Goal: Task Accomplishment & Management: Use online tool/utility

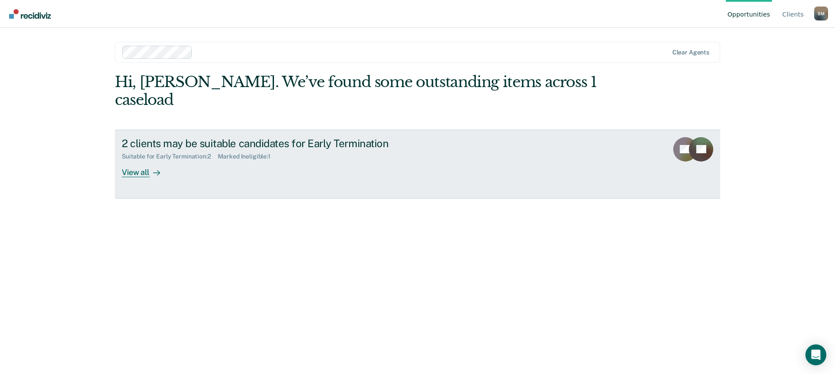
click at [135, 160] on div "View all" at bounding box center [146, 168] width 49 height 17
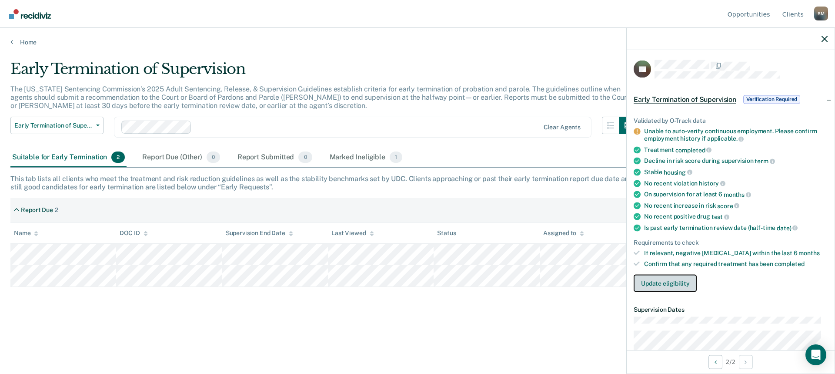
click at [669, 284] on button "Update eligibility" at bounding box center [665, 282] width 63 height 17
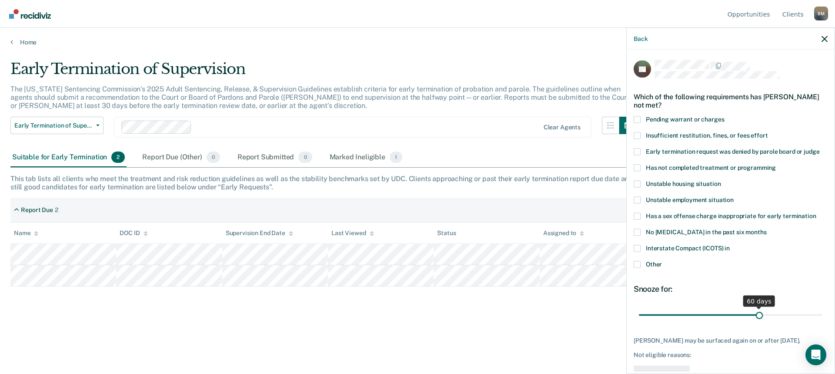
drag, startPoint x: 697, startPoint y: 314, endPoint x: 755, endPoint y: 310, distance: 57.9
type input "60"
click at [755, 310] on input "range" at bounding box center [731, 314] width 184 height 15
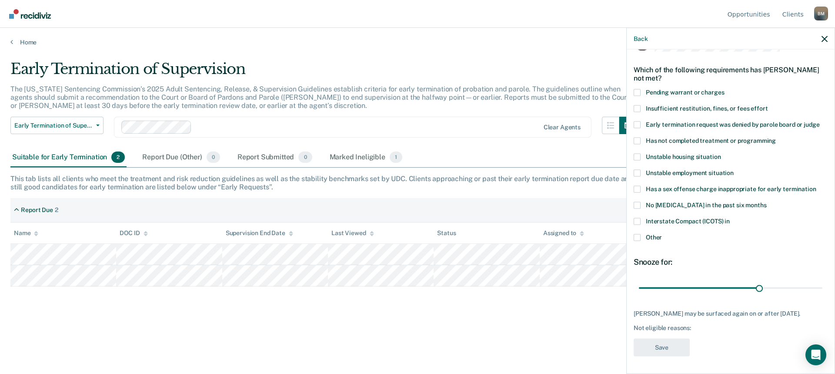
click at [635, 169] on span at bounding box center [637, 172] width 7 height 7
click at [734, 169] on input "Unstable employment situation" at bounding box center [734, 169] width 0 height 0
click at [661, 344] on button "Save" at bounding box center [662, 347] width 56 height 18
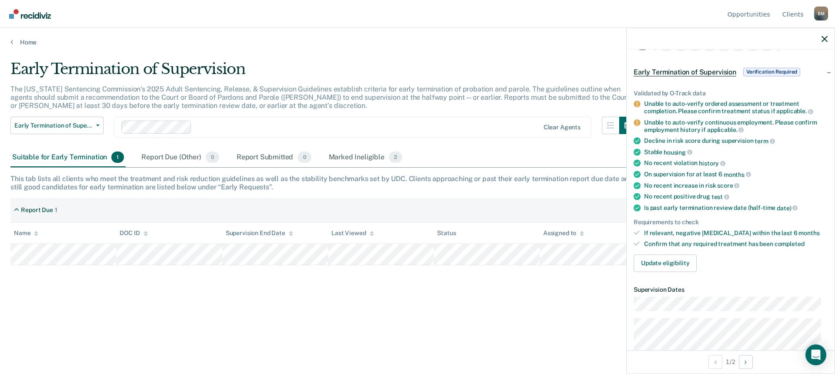
scroll to position [0, 0]
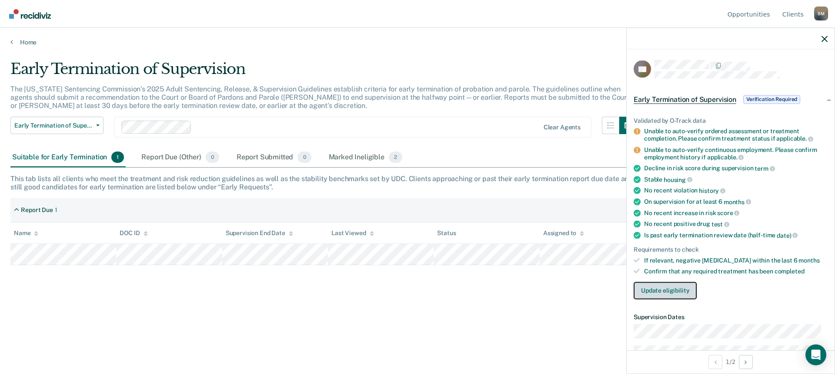
click at [675, 289] on button "Update eligibility" at bounding box center [665, 289] width 63 height 17
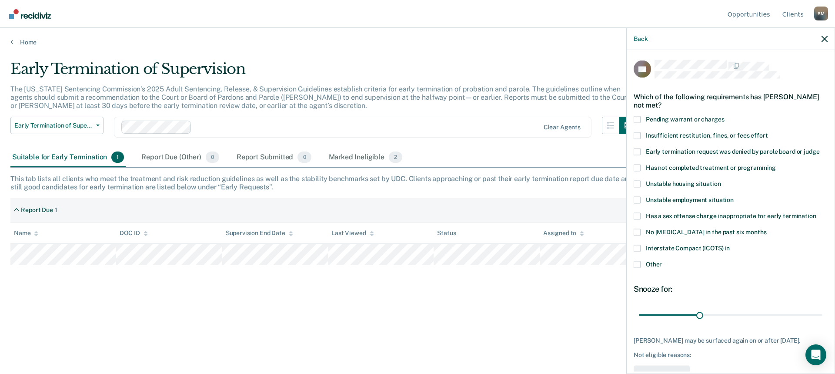
click at [634, 167] on span at bounding box center [637, 167] width 7 height 7
click at [776, 164] on input "Has not completed treatment or programming" at bounding box center [776, 164] width 0 height 0
click at [638, 200] on span at bounding box center [637, 199] width 7 height 7
click at [734, 196] on input "Unstable employment situation" at bounding box center [734, 196] width 0 height 0
drag, startPoint x: 822, startPoint y: 37, endPoint x: 798, endPoint y: 53, distance: 29.0
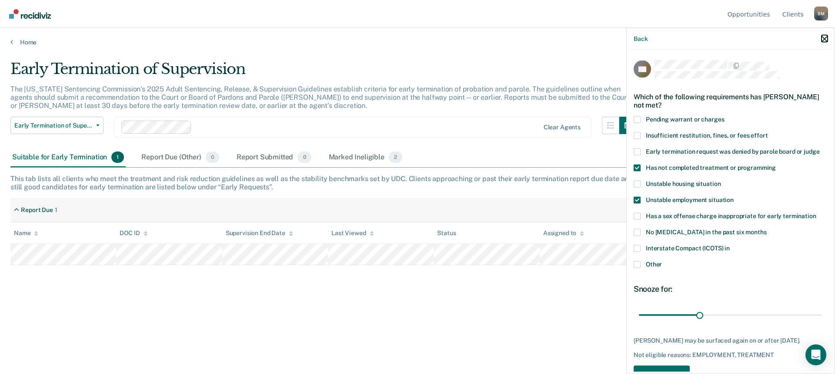
click at [822, 38] on icon "button" at bounding box center [824, 39] width 6 height 6
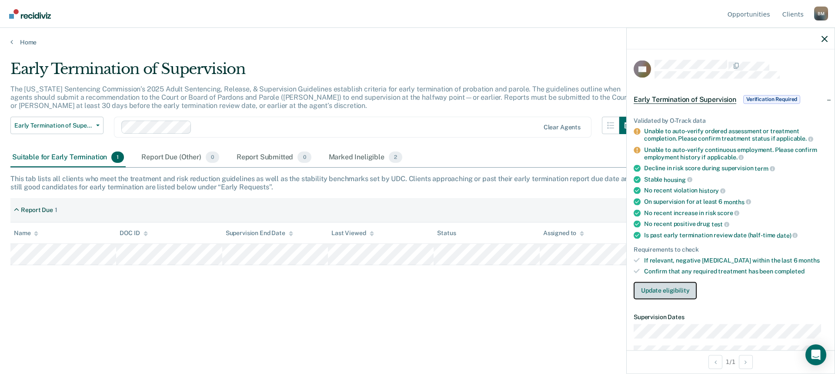
click at [650, 290] on button "Update eligibility" at bounding box center [665, 289] width 63 height 17
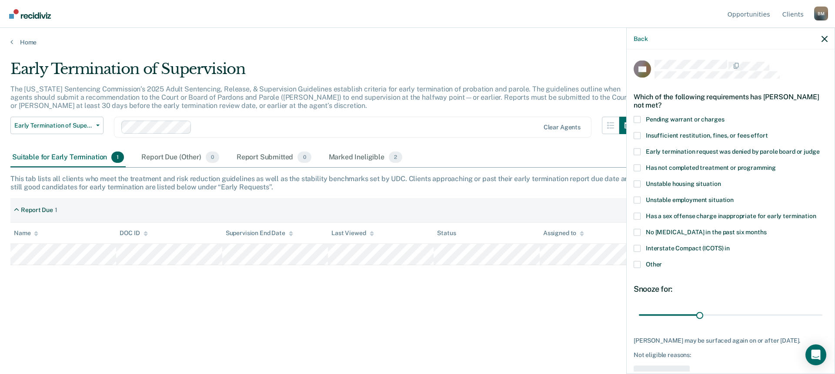
click at [635, 167] on span at bounding box center [637, 167] width 7 height 7
click at [776, 164] on input "Has not completed treatment or programming" at bounding box center [776, 164] width 0 height 0
click at [637, 199] on span at bounding box center [637, 199] width 7 height 7
click at [734, 196] on input "Unstable employment situation" at bounding box center [734, 196] width 0 height 0
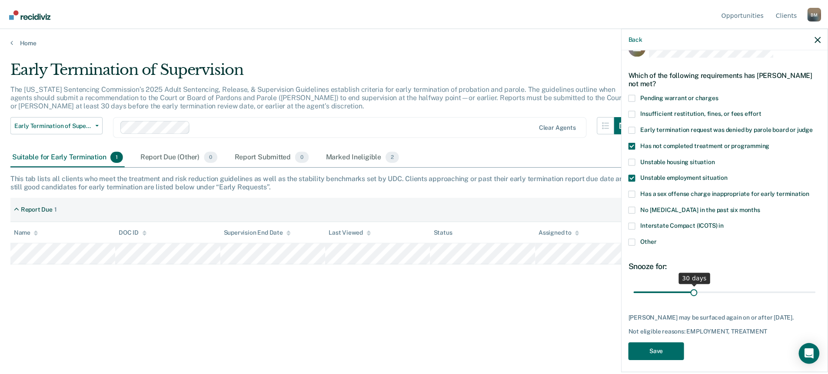
scroll to position [33, 0]
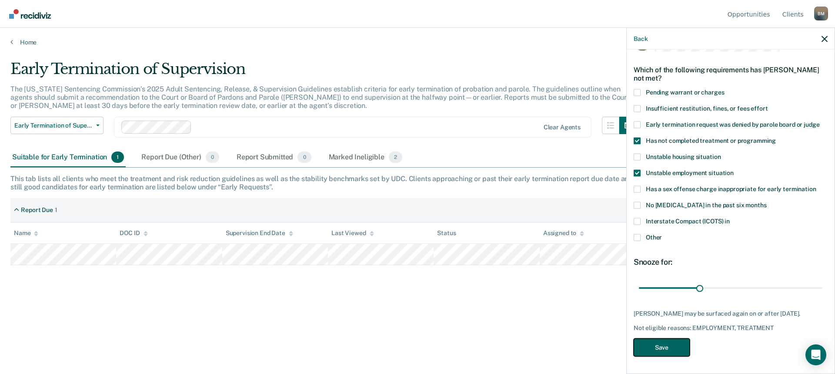
click at [666, 346] on button "Save" at bounding box center [662, 347] width 56 height 18
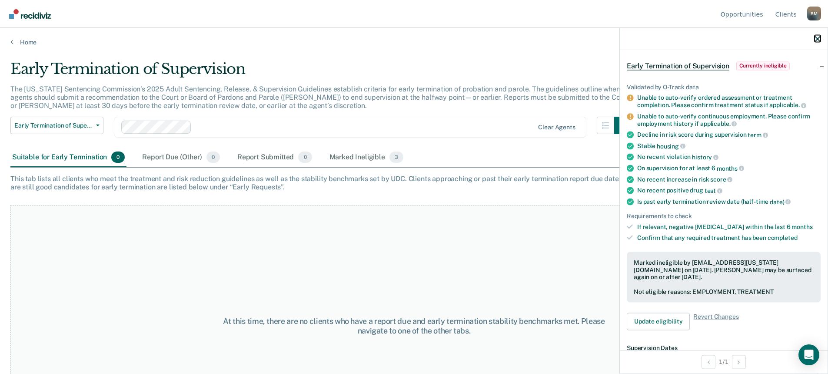
drag, startPoint x: 817, startPoint y: 42, endPoint x: 798, endPoint y: 39, distance: 19.8
click at [815, 42] on icon "button" at bounding box center [818, 39] width 6 height 6
